Goal: Information Seeking & Learning: Learn about a topic

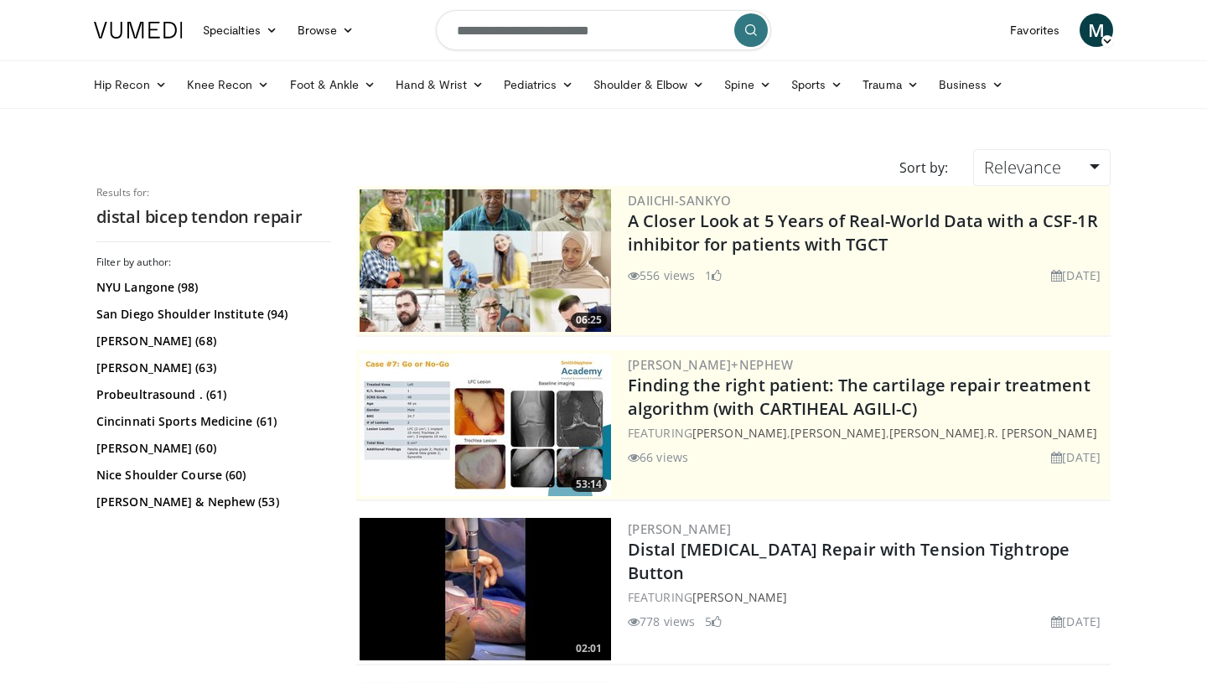
scroll to position [1004, 0]
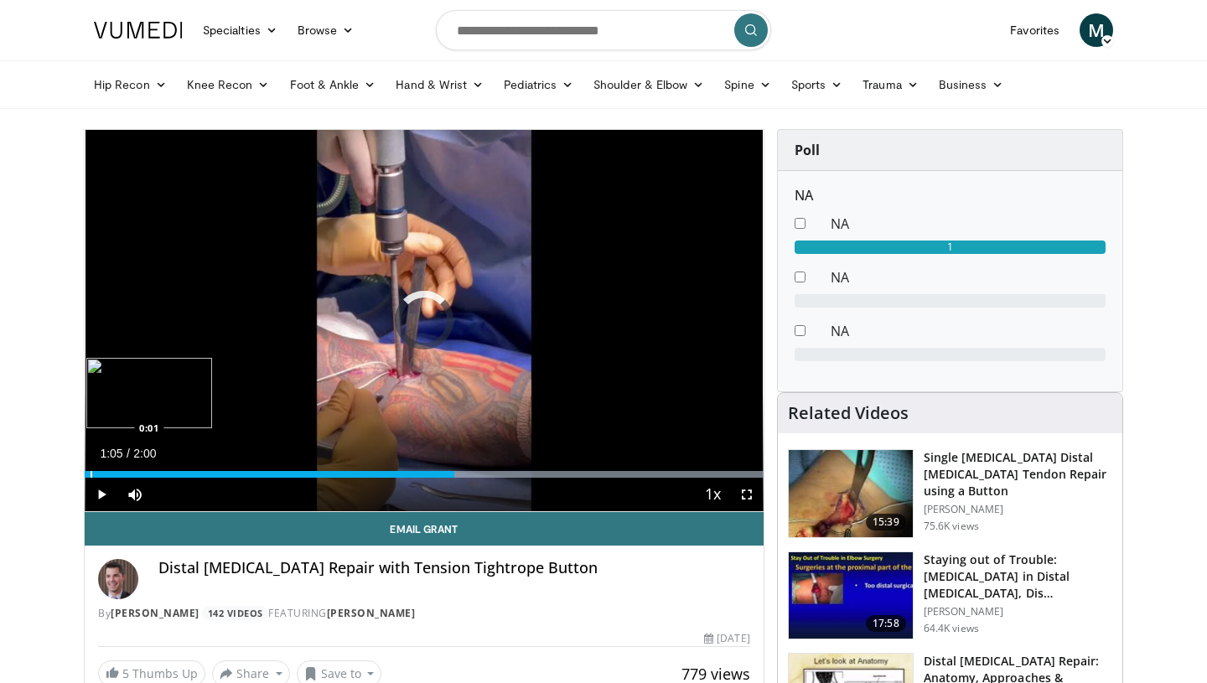
click at [91, 474] on div "Progress Bar" at bounding box center [92, 474] width 2 height 7
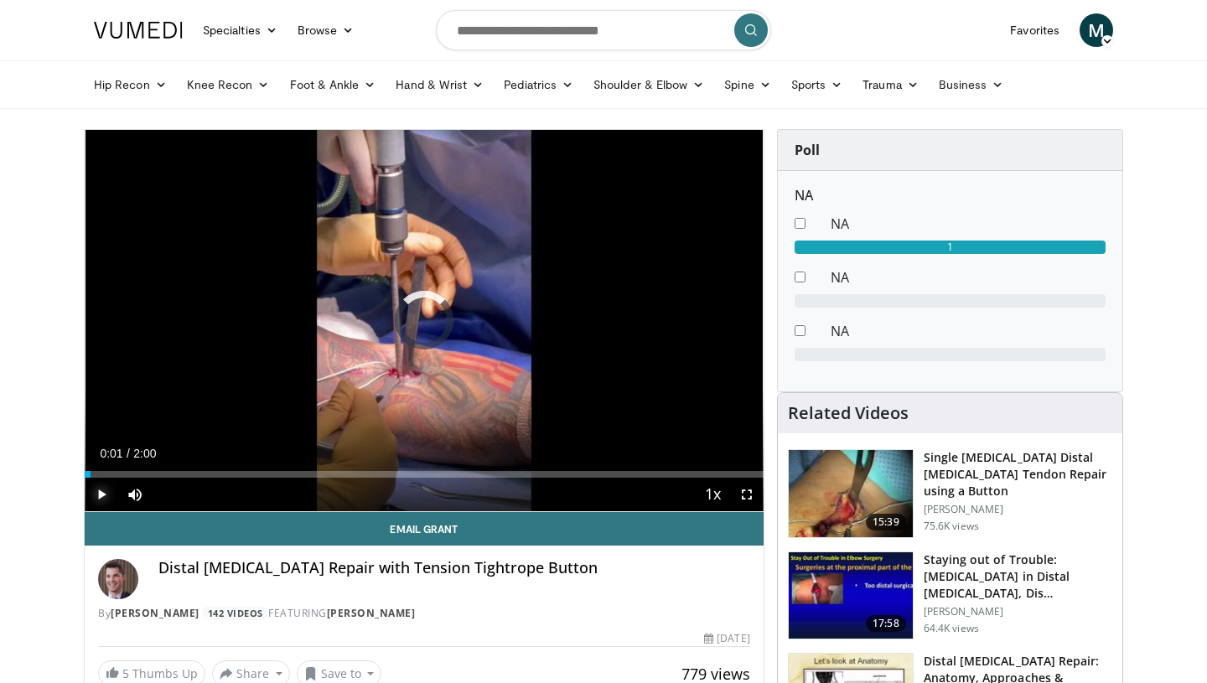
click at [100, 499] on span "Video Player" at bounding box center [102, 495] width 34 height 34
click at [753, 499] on span "Video Player" at bounding box center [747, 495] width 34 height 34
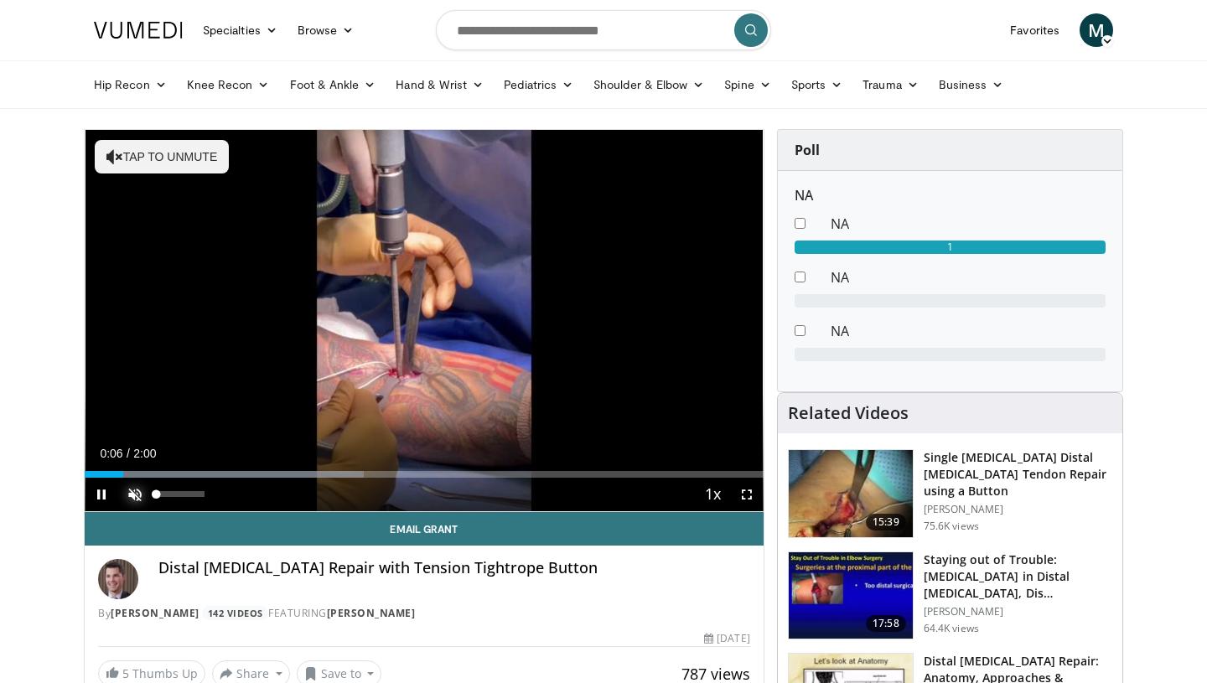
click at [137, 497] on span "Video Player" at bounding box center [135, 495] width 34 height 34
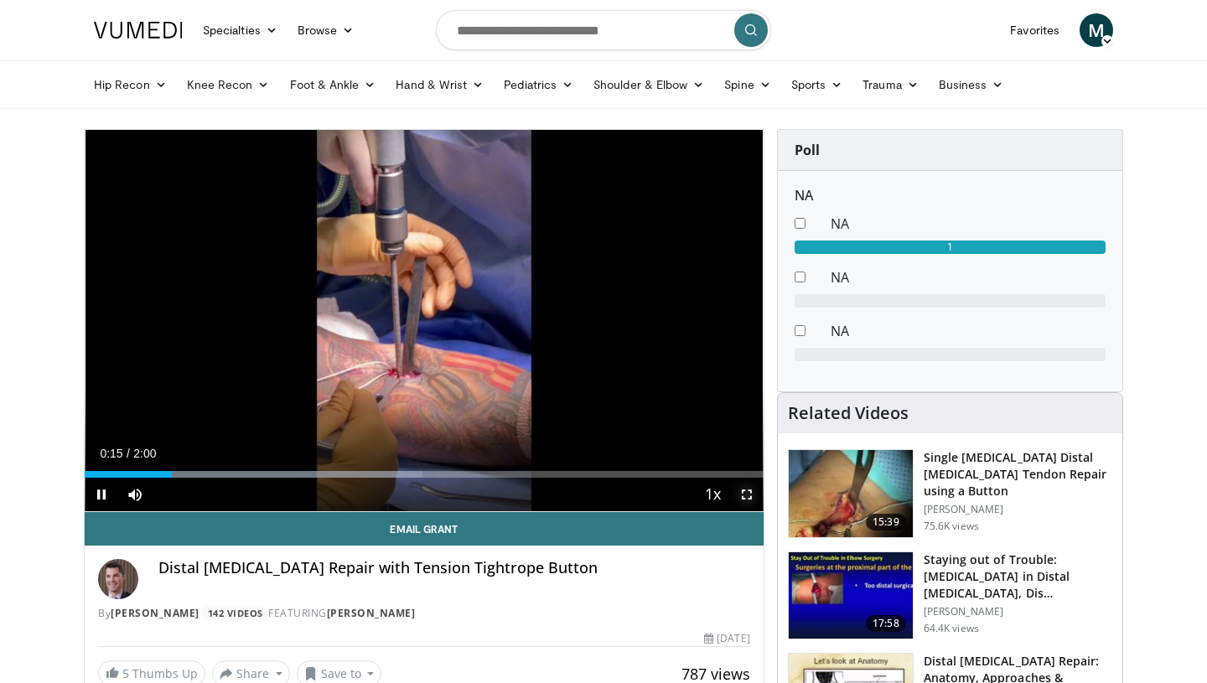
click at [748, 494] on span "Video Player" at bounding box center [747, 495] width 34 height 34
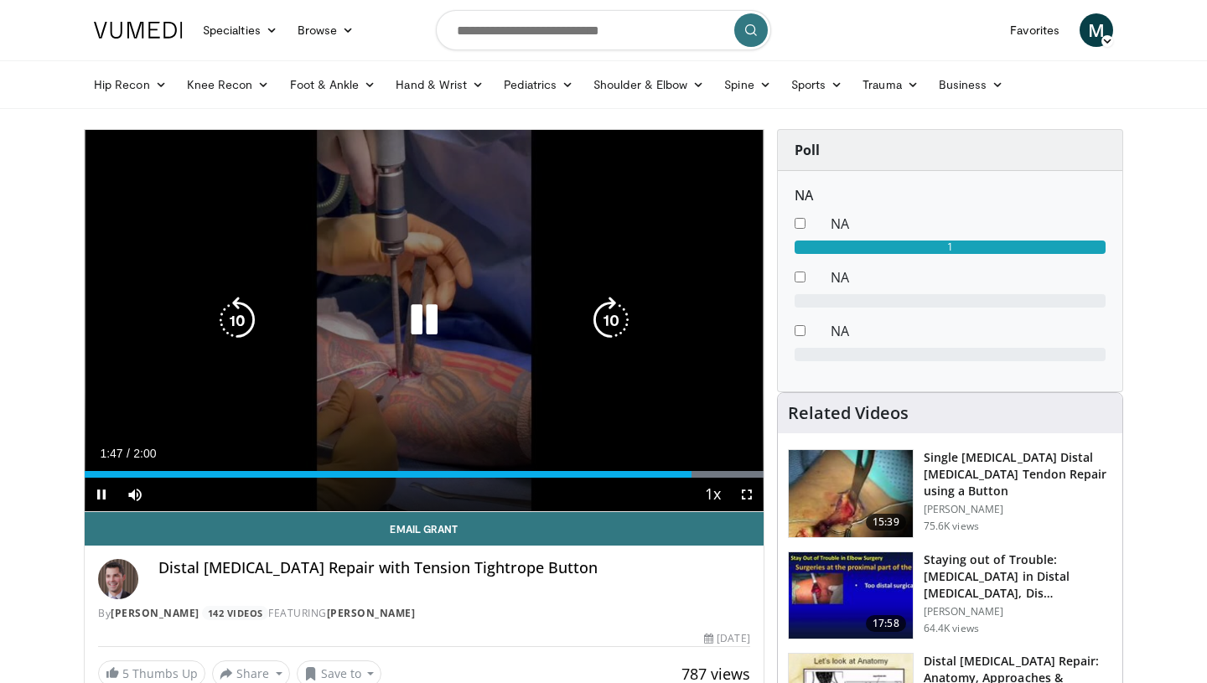
click at [431, 306] on icon "Video Player" at bounding box center [424, 320] width 47 height 47
